Goal: Task Accomplishment & Management: Use online tool/utility

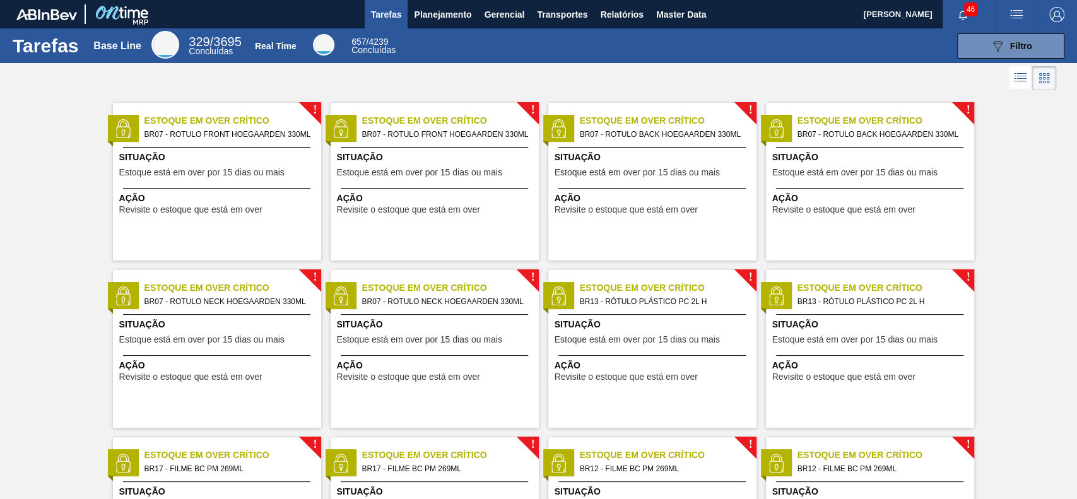
click at [575, 76] on div at bounding box center [538, 78] width 1077 height 30
click at [433, 8] on span "Planejamento" at bounding box center [442, 14] width 57 height 15
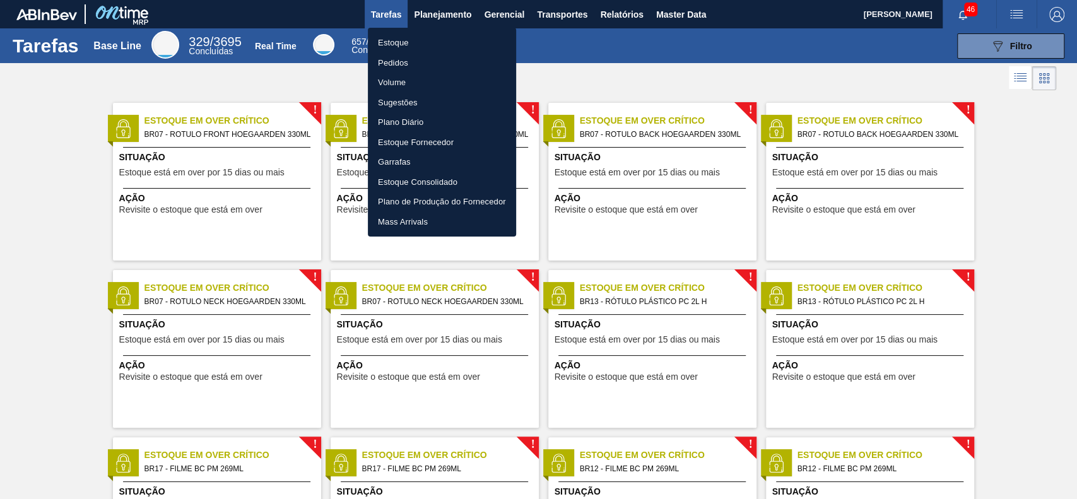
click at [638, 14] on div at bounding box center [538, 249] width 1077 height 499
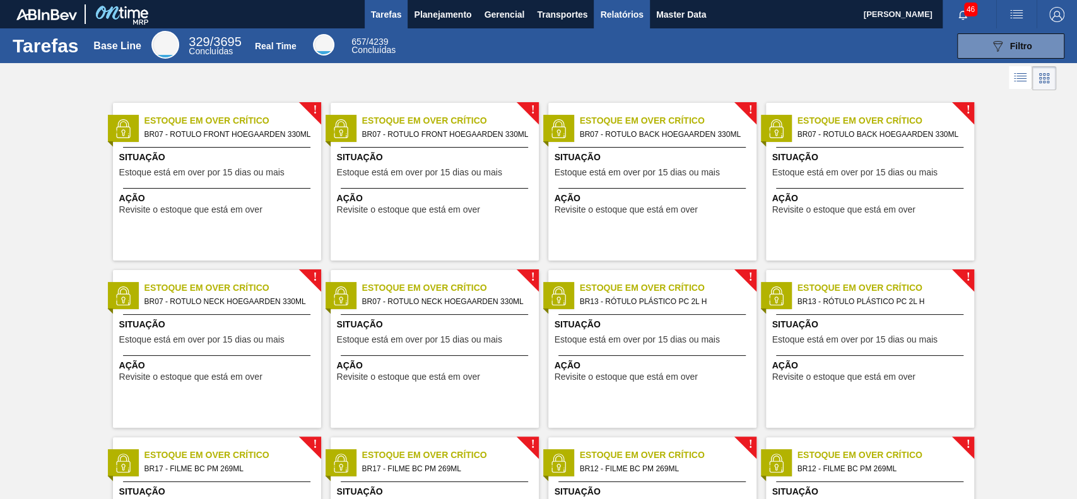
click at [637, 15] on span "Relatórios" at bounding box center [621, 14] width 43 height 15
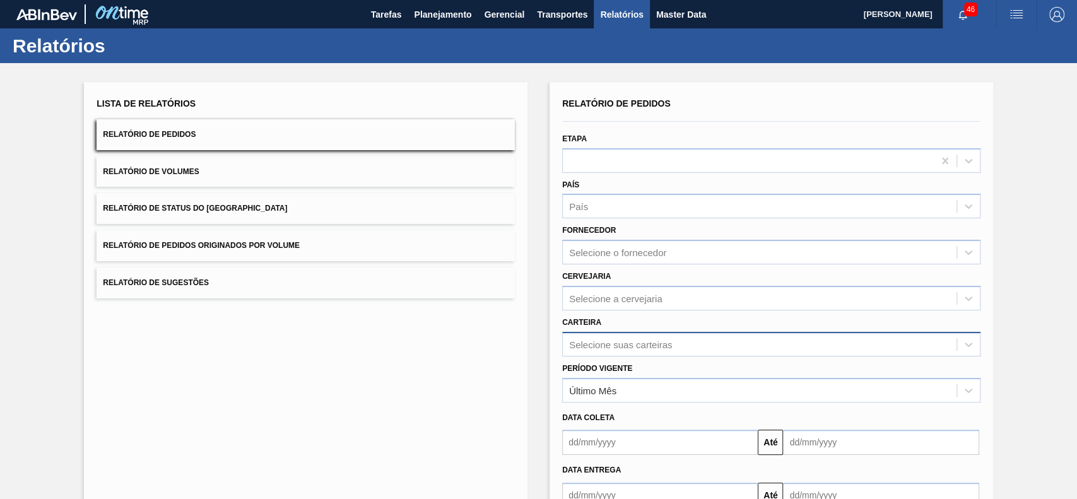
click at [657, 348] on div "Selecione suas carteiras" at bounding box center [771, 344] width 418 height 25
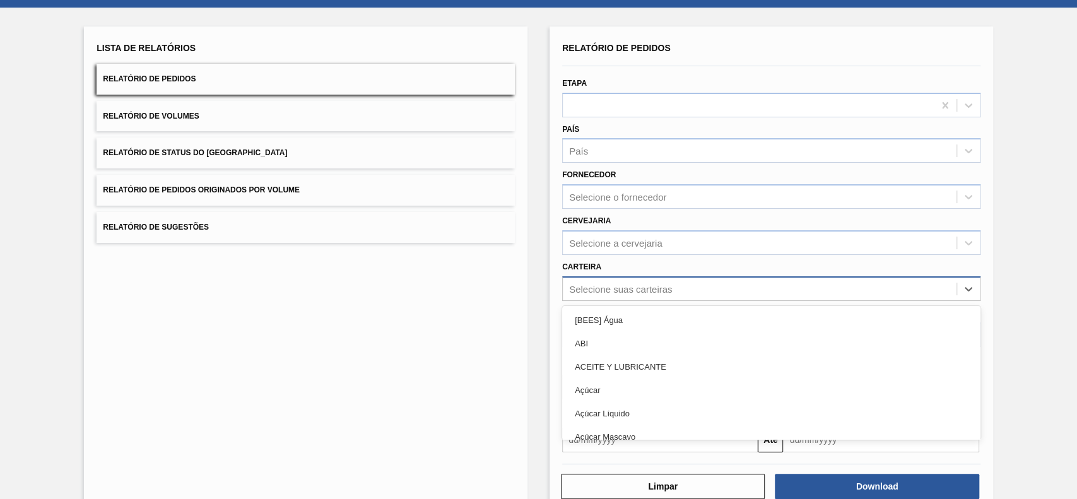
click at [645, 283] on div "Selecione suas carteiras" at bounding box center [620, 288] width 103 height 11
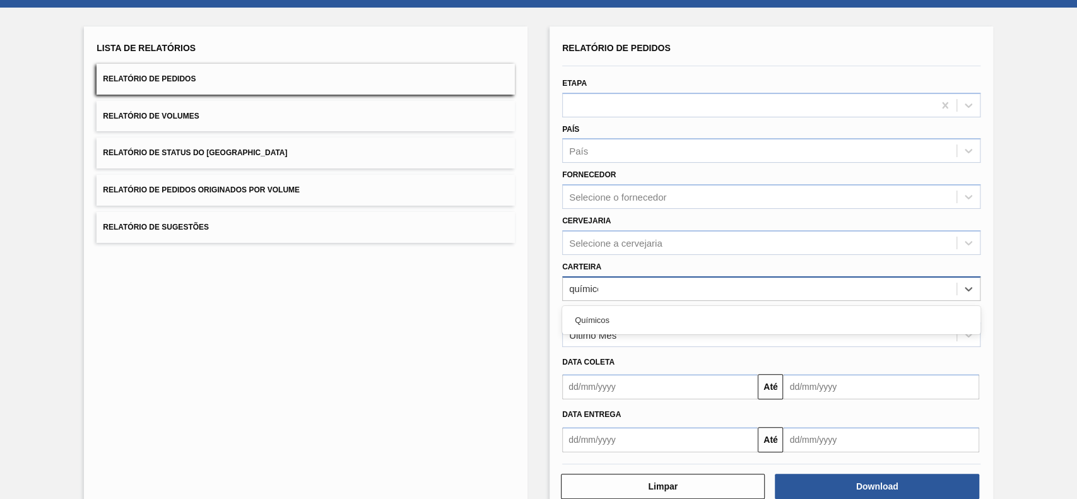
type input "químicos"
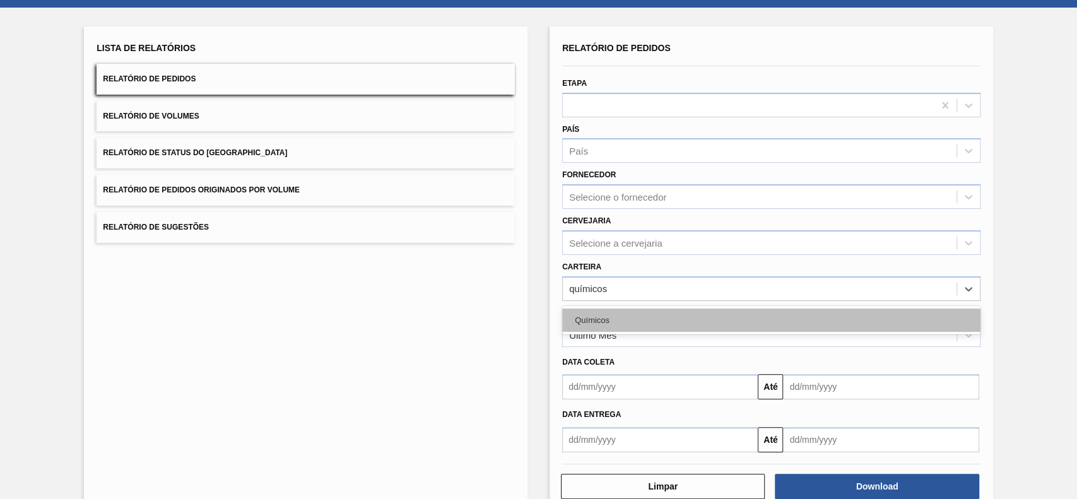
click at [657, 322] on div "Químicos" at bounding box center [771, 319] width 418 height 23
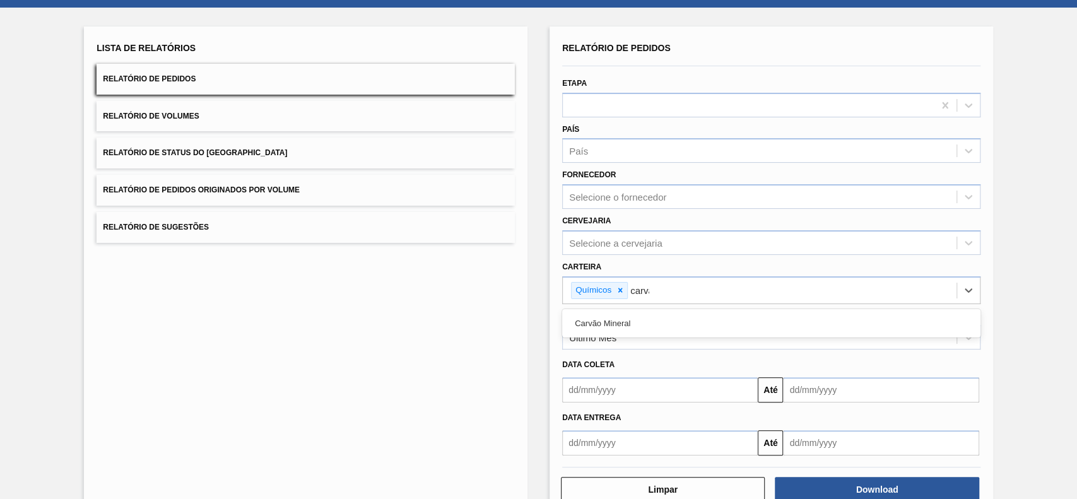
type input "carvão"
click at [657, 322] on div "Carvão Mineral" at bounding box center [771, 323] width 418 height 23
click at [638, 331] on div "Último Mês" at bounding box center [760, 338] width 394 height 18
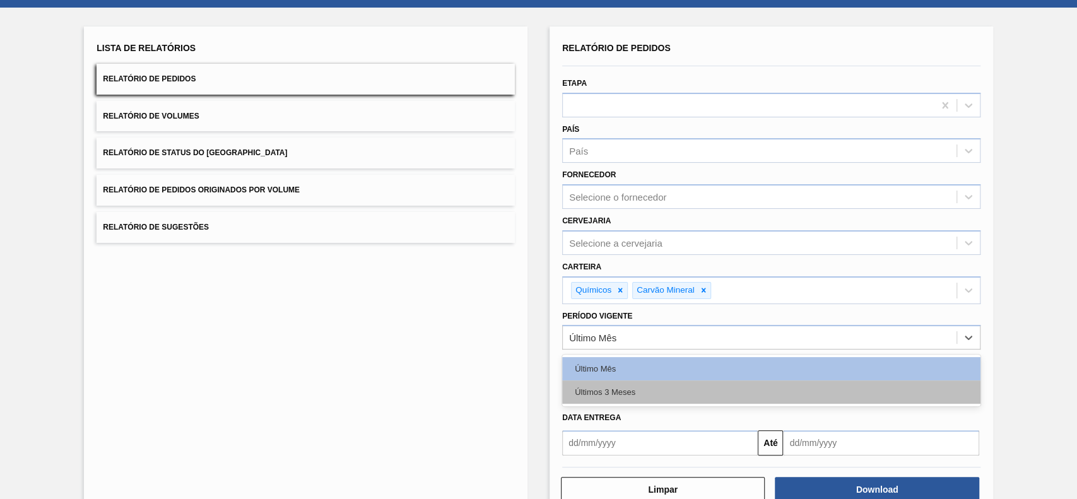
click at [621, 391] on div "Últimos 3 Meses" at bounding box center [771, 391] width 418 height 23
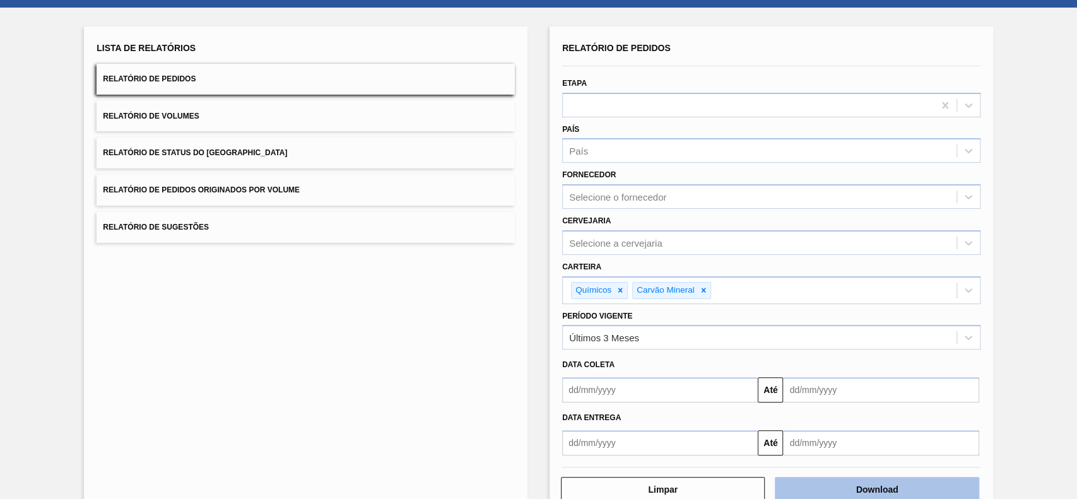
click at [858, 479] on button "Download" at bounding box center [877, 489] width 204 height 25
click at [286, 157] on button "Relatório de Status do Estoque" at bounding box center [306, 153] width 418 height 31
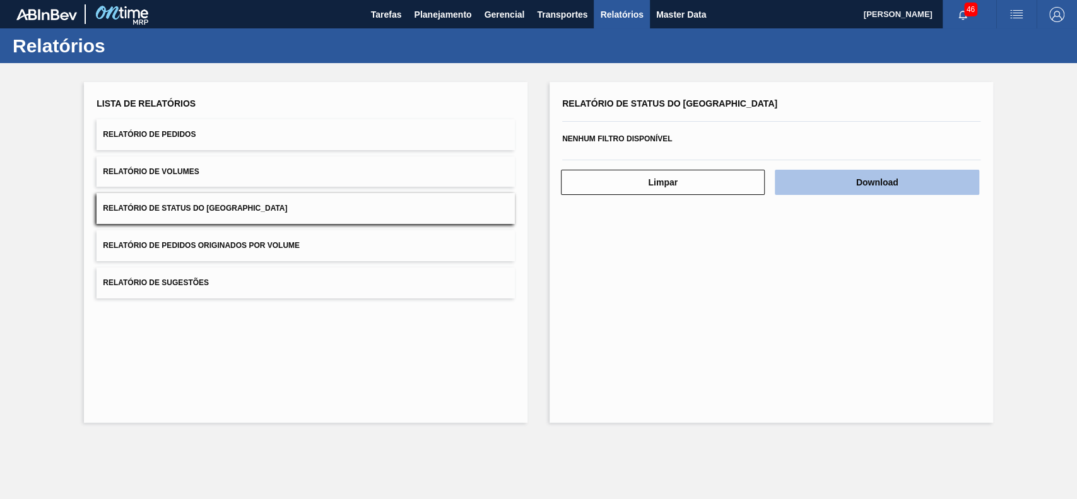
click at [925, 176] on button "Download" at bounding box center [877, 182] width 204 height 25
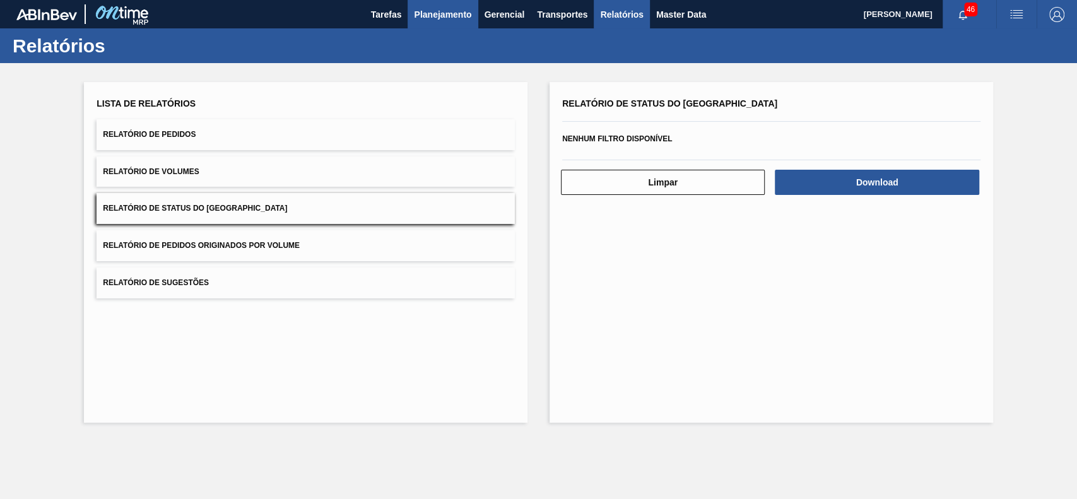
click at [446, 16] on span "Planejamento" at bounding box center [442, 14] width 57 height 15
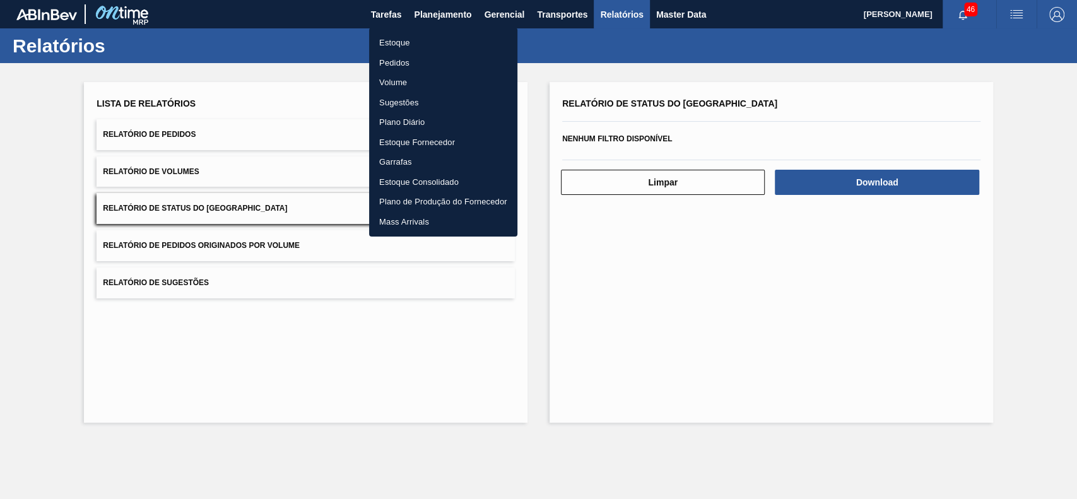
click at [439, 43] on li "Estoque" at bounding box center [443, 43] width 148 height 20
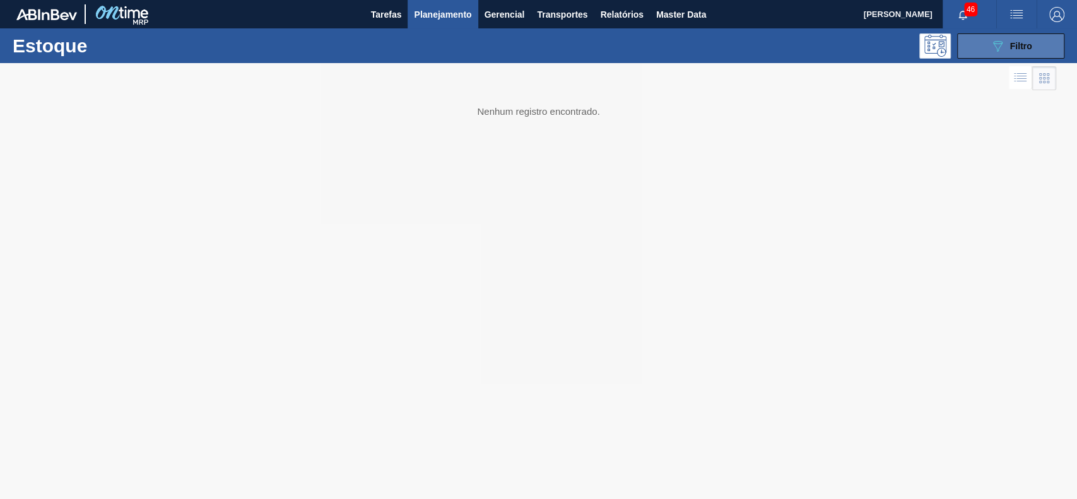
click at [977, 40] on button "089F7B8B-B2A5-4AFE-B5C0-19BA573D28AC Filtro" at bounding box center [1010, 45] width 107 height 25
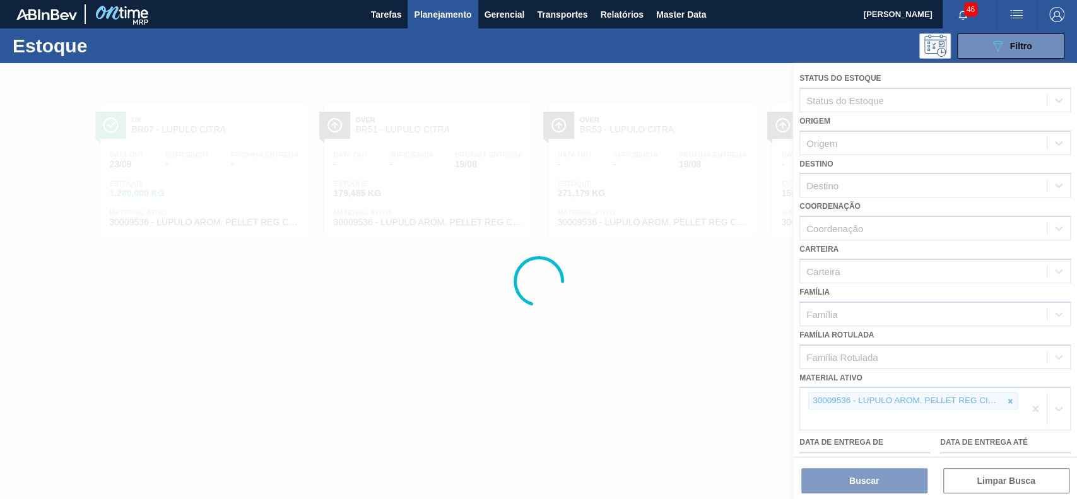
click at [1005, 398] on div at bounding box center [538, 281] width 1077 height 436
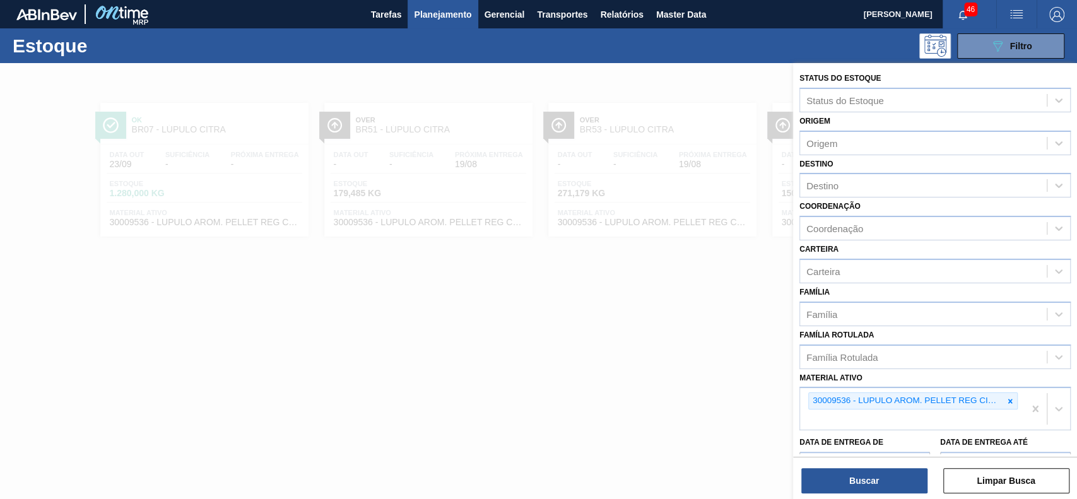
click at [1006, 398] on icon at bounding box center [1009, 401] width 9 height 9
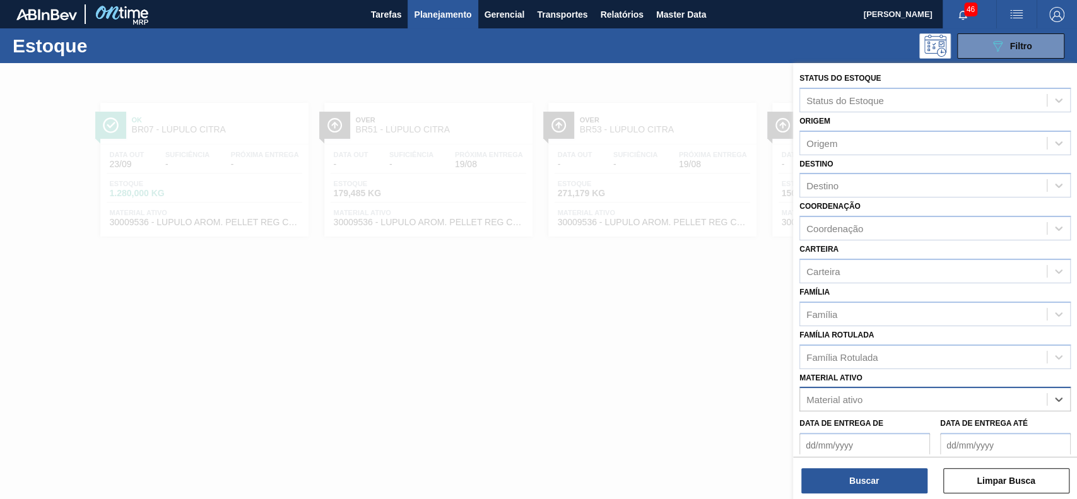
paste ativo "30003637"
type ativo "30003637"
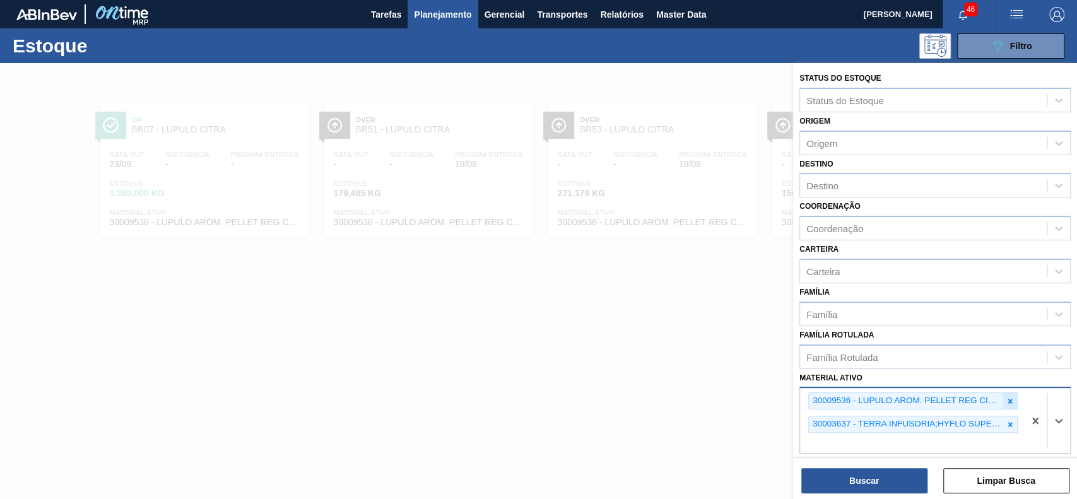
click at [1009, 402] on icon at bounding box center [1009, 401] width 9 height 9
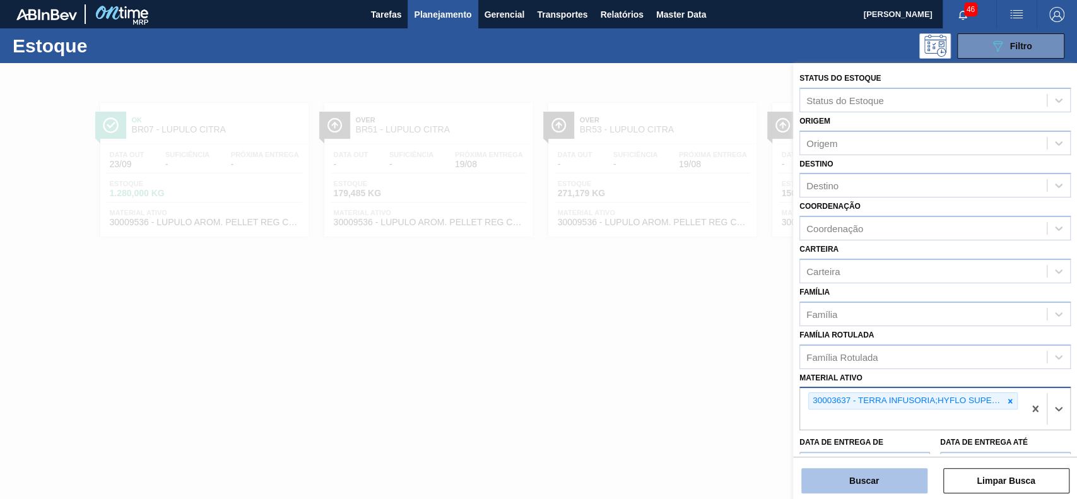
click at [874, 479] on button "Buscar" at bounding box center [864, 480] width 126 height 25
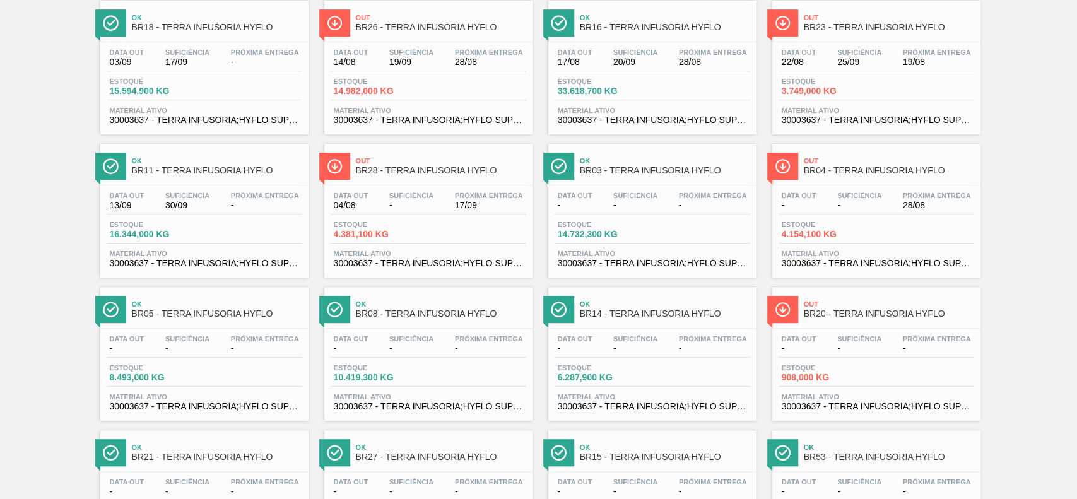
scroll to position [420, 0]
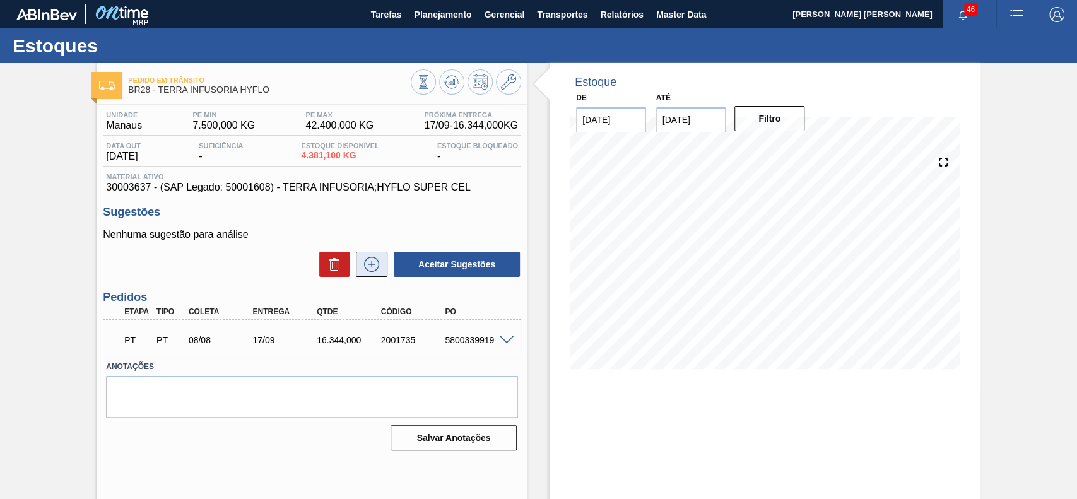
click at [380, 271] on icon at bounding box center [371, 264] width 20 height 15
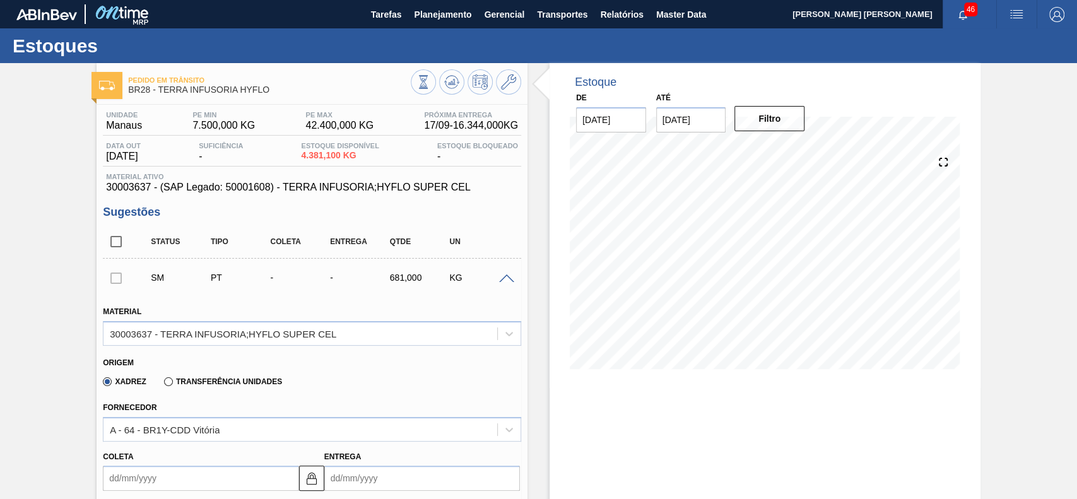
scroll to position [168, 0]
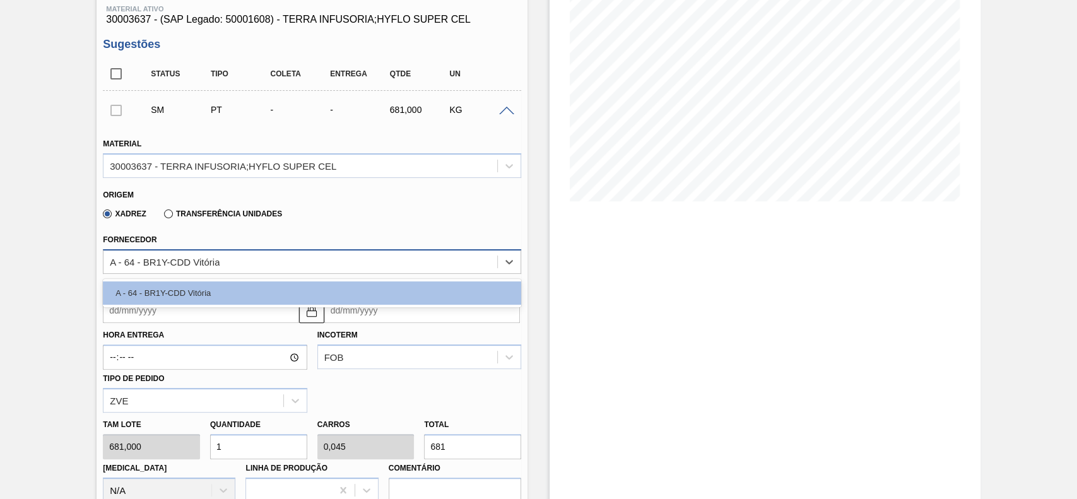
click at [215, 255] on div "A - 64 - BR1Y-CDD Vitória" at bounding box center [300, 261] width 394 height 18
click at [275, 238] on div "Fornecedor option A - 64 - BR1Y-CDD Vitória focused, 1 of 1. 1 result available…" at bounding box center [312, 252] width 418 height 43
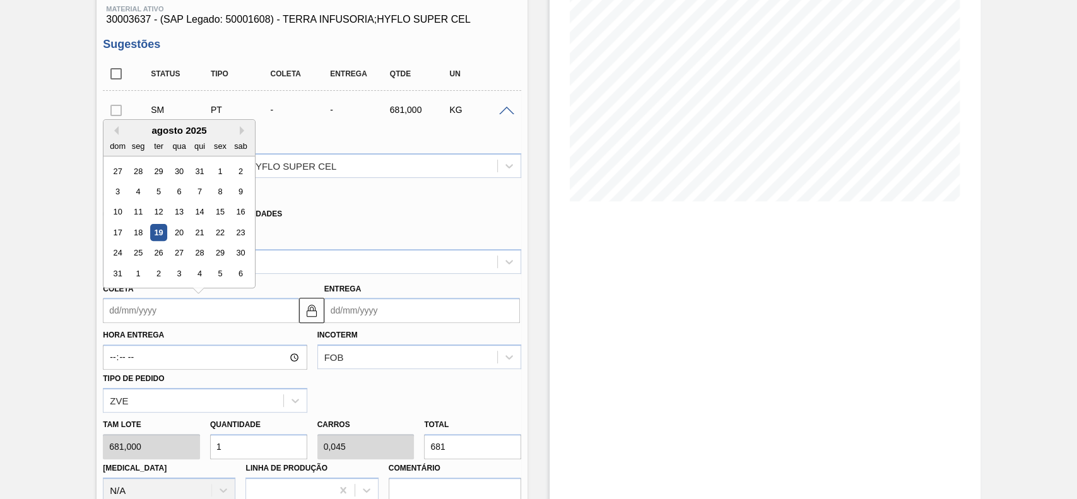
click at [196, 314] on input "Coleta" at bounding box center [201, 310] width 196 height 25
click at [171, 233] on div "20" at bounding box center [179, 232] width 17 height 17
type input "20/08/2025"
type input "29/09/2025"
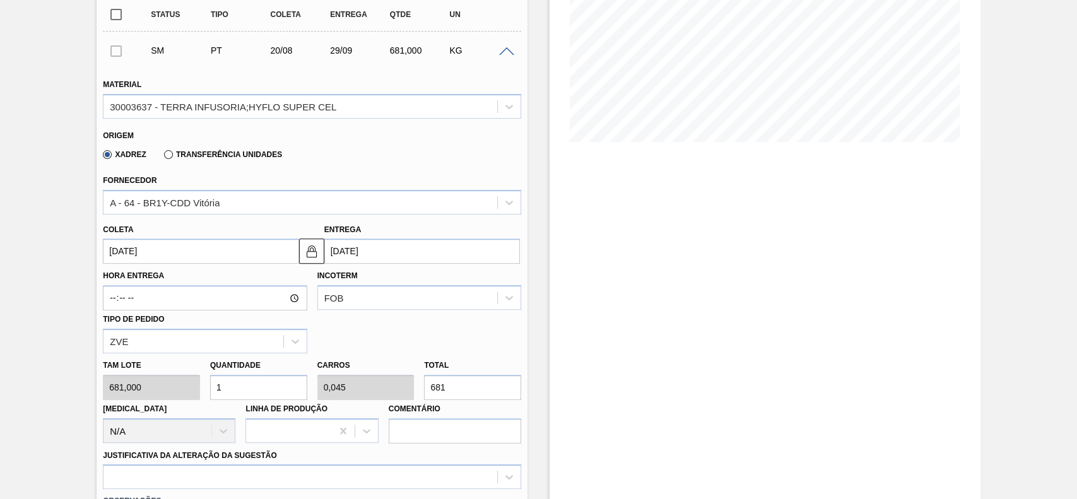
scroll to position [252, 0]
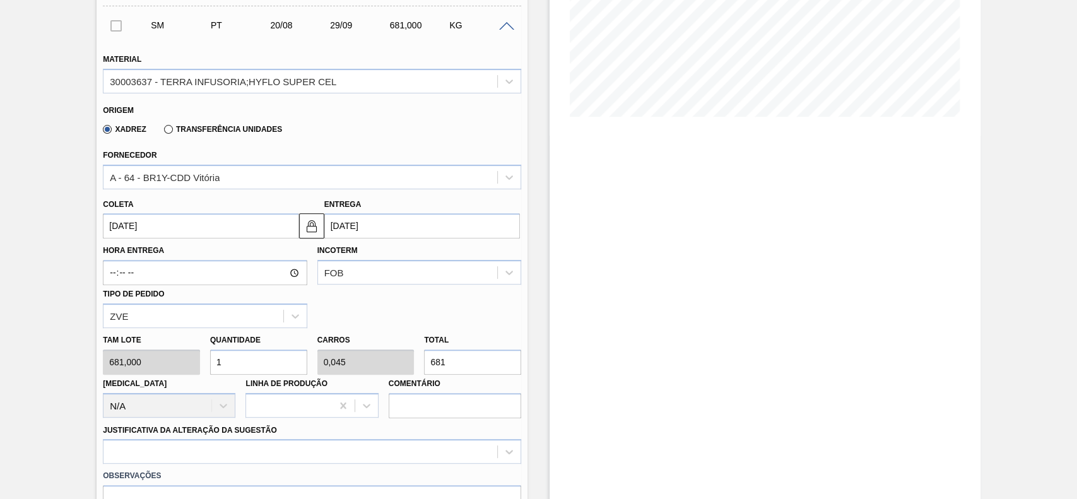
click at [245, 364] on input "1" at bounding box center [258, 361] width 97 height 25
type input "0"
type input "2"
type input "0,091"
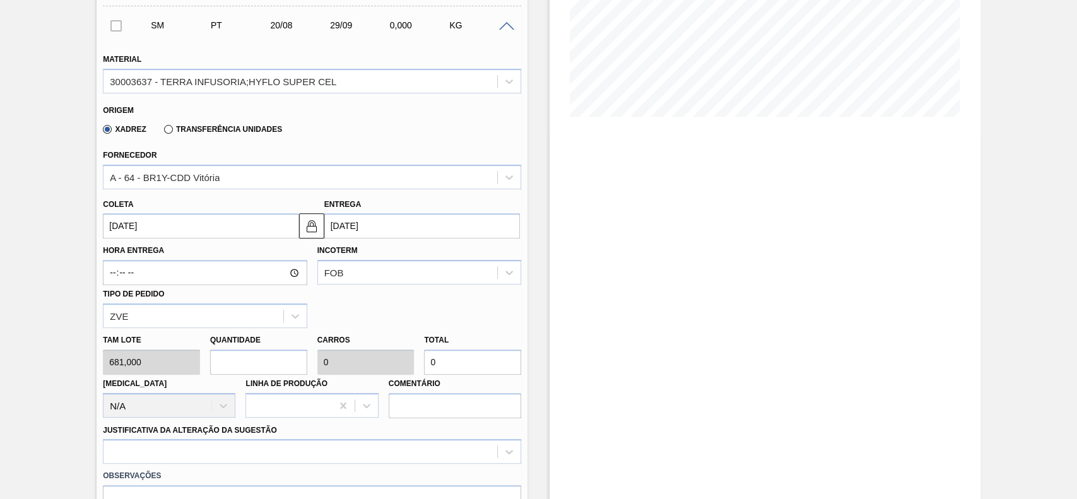
type input "1.362"
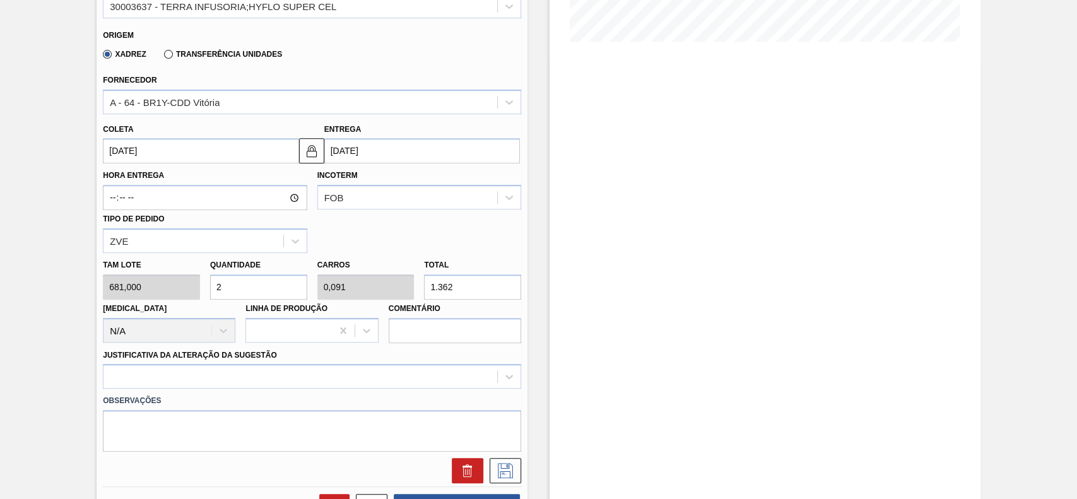
scroll to position [420, 0]
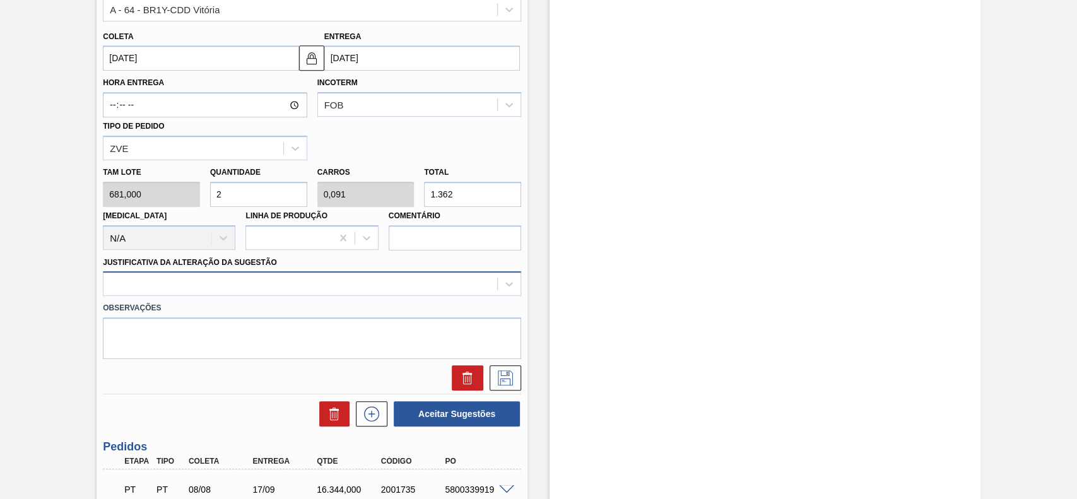
type input "2"
drag, startPoint x: 247, startPoint y: 289, endPoint x: 236, endPoint y: 297, distance: 14.0
click at [247, 288] on div at bounding box center [300, 284] width 394 height 18
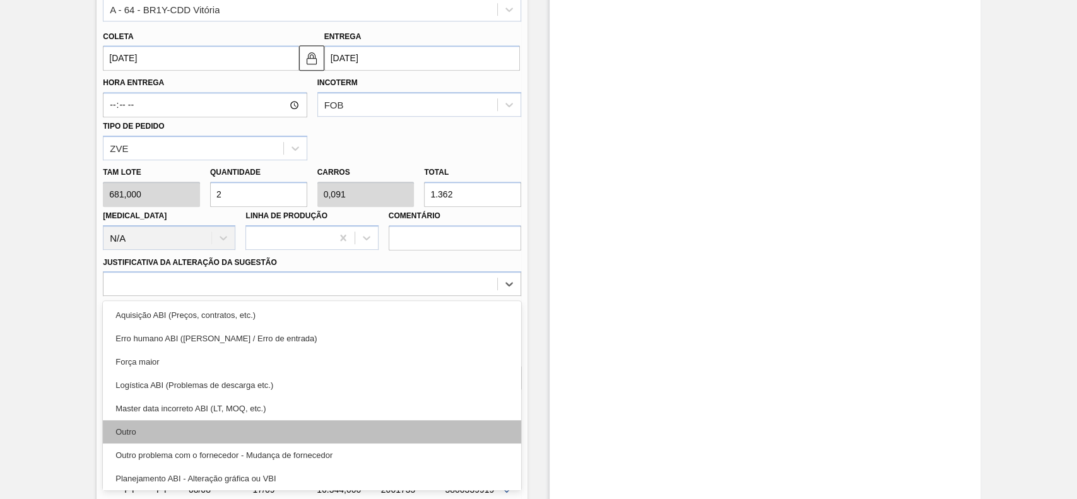
click at [156, 441] on div "Outro" at bounding box center [312, 431] width 418 height 23
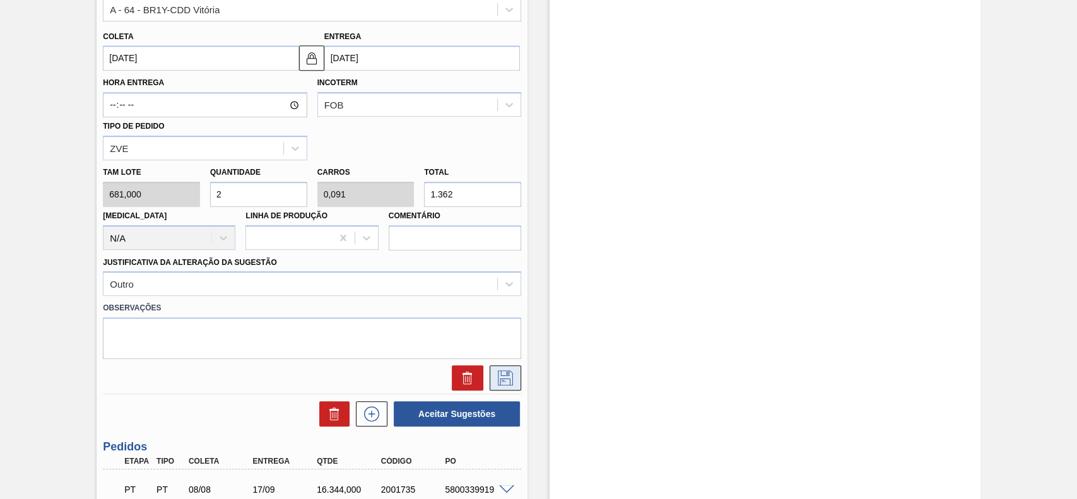
click at [518, 378] on button at bounding box center [505, 377] width 32 height 25
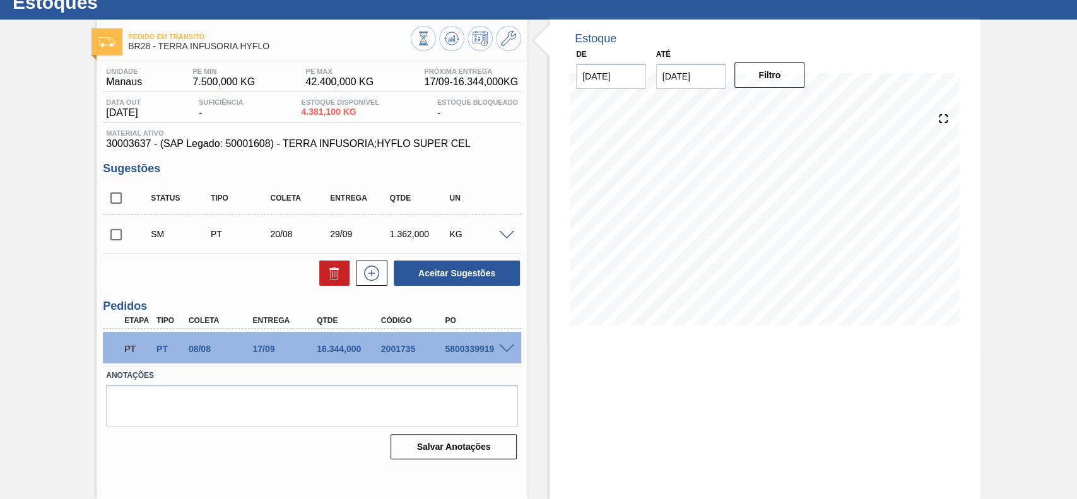
scroll to position [44, 0]
click at [113, 231] on input "checkbox" at bounding box center [116, 234] width 26 height 26
click at [468, 275] on button "Aceitar Sugestões" at bounding box center [457, 273] width 126 height 25
checkbox input "false"
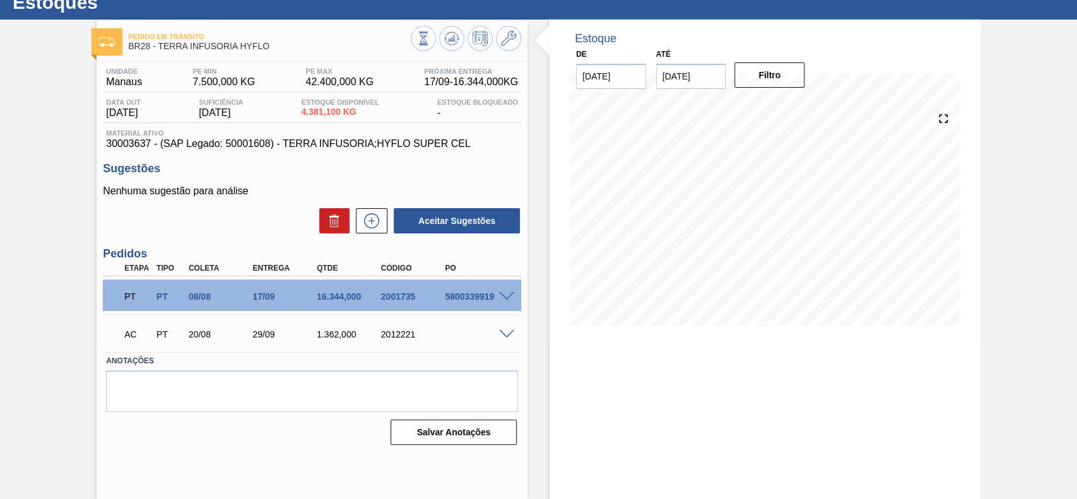
click at [506, 336] on span at bounding box center [506, 334] width 15 height 9
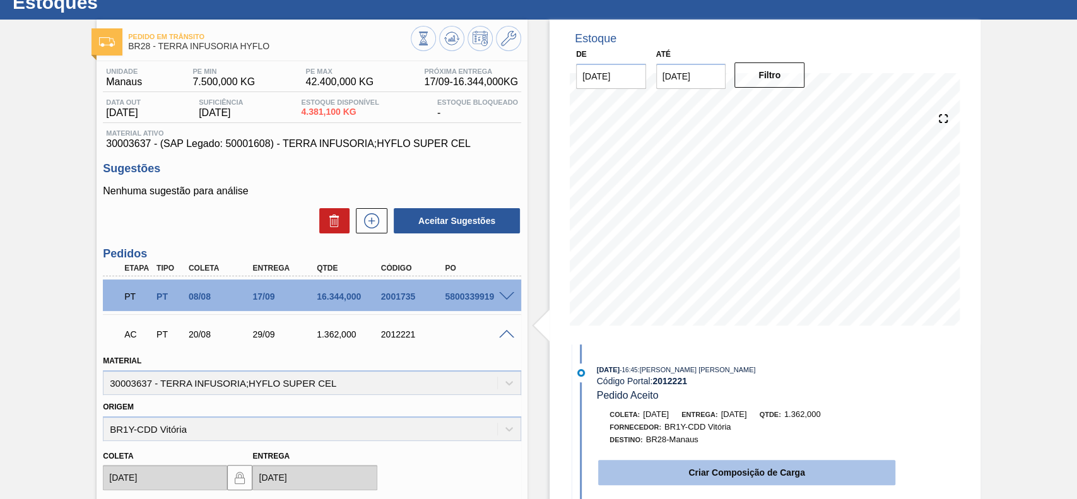
click at [780, 467] on button "Criar Composição de Carga" at bounding box center [746, 472] width 297 height 25
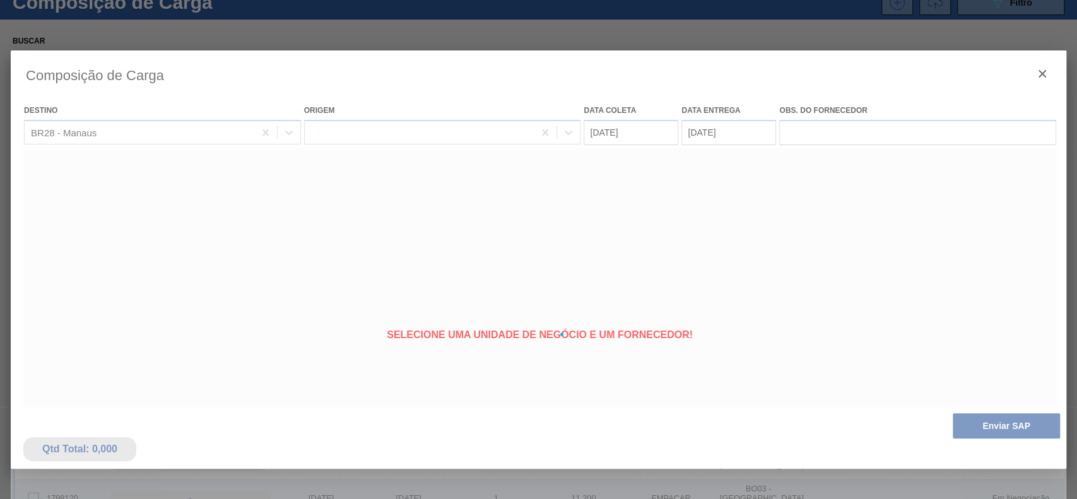
type coleta "20/08/2025"
type entrega "29/09/2025"
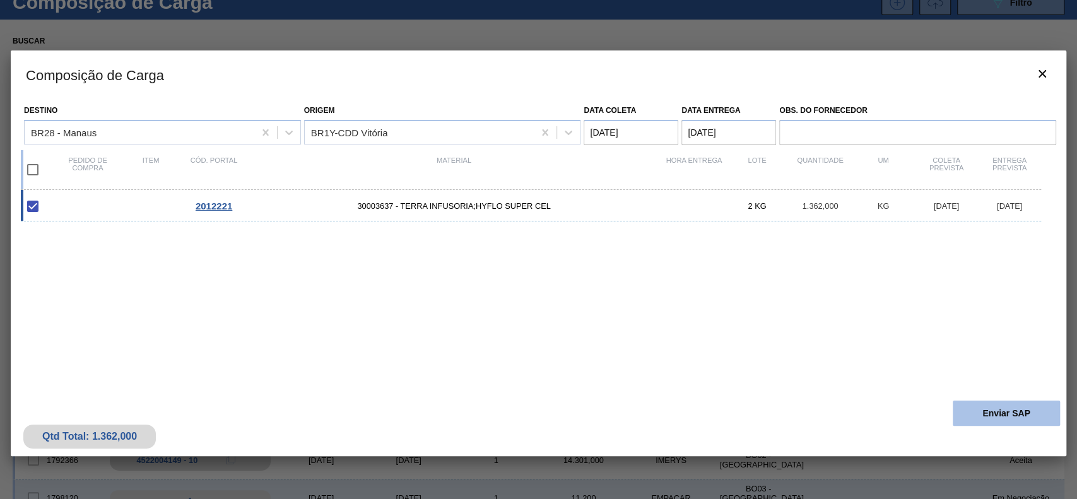
click at [975, 414] on button "Enviar SAP" at bounding box center [1005, 413] width 107 height 25
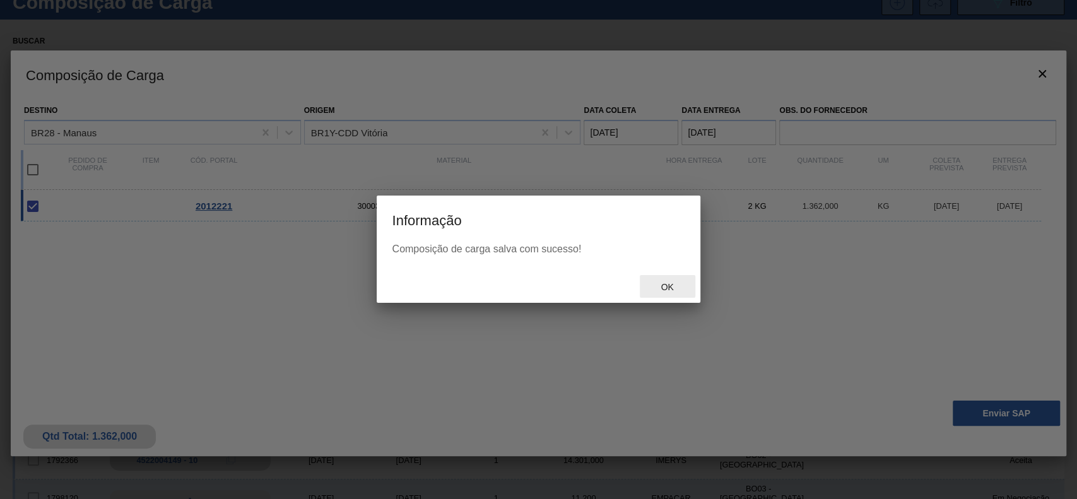
click at [678, 295] on div "Ok" at bounding box center [668, 286] width 56 height 23
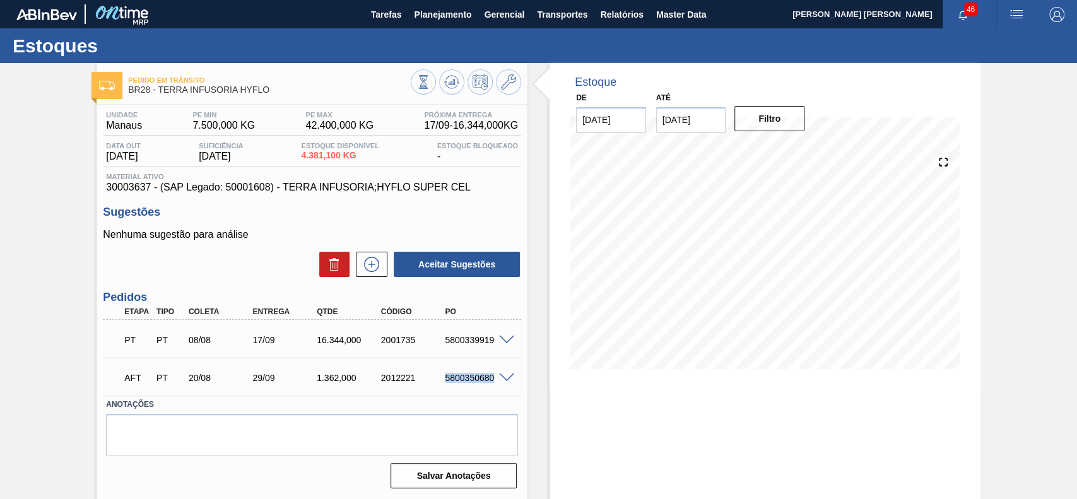
drag, startPoint x: 443, startPoint y: 378, endPoint x: 493, endPoint y: 385, distance: 50.3
click at [493, 385] on div "AFT PT 20/08 29/09 1.362,000 2012221 5800350680" at bounding box center [308, 376] width 385 height 25
copy div "5800350680"
